Goal: Transaction & Acquisition: Purchase product/service

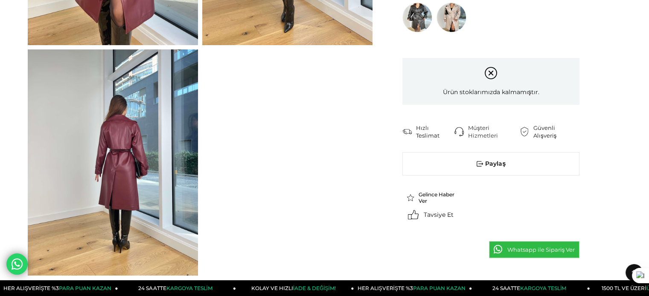
scroll to position [252, 0]
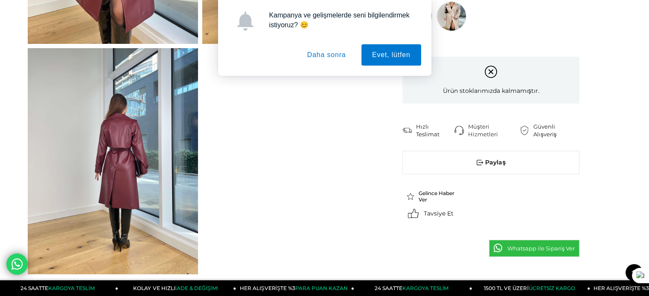
click at [335, 54] on button "Daha sonra" at bounding box center [326, 54] width 60 height 21
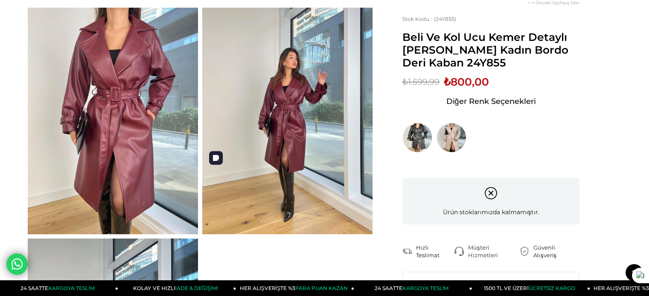
scroll to position [0, 0]
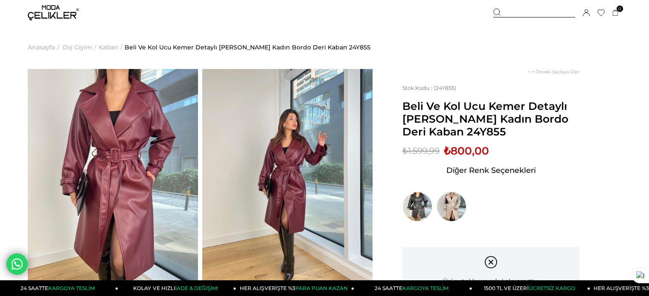
click at [113, 47] on span "Kaban" at bounding box center [109, 48] width 20 height 44
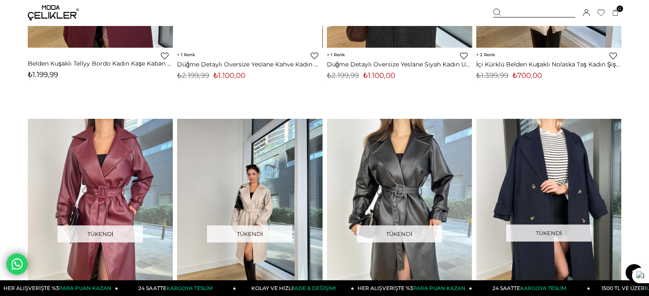
scroll to position [640, 0]
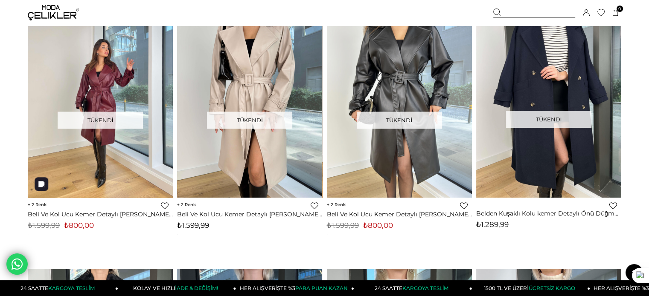
click at [121, 148] on img at bounding box center [100, 101] width 145 height 193
